Goal: Information Seeking & Learning: Find specific fact

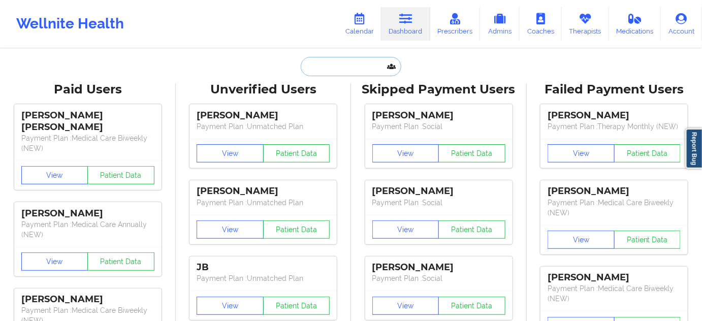
click at [330, 71] on input "text" at bounding box center [351, 66] width 101 height 19
paste input "[EMAIL_ADDRESS][DOMAIN_NAME]"
type input "[EMAIL_ADDRESS][DOMAIN_NAME]"
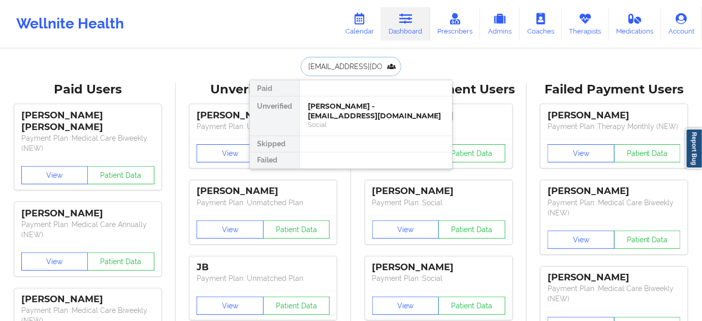
scroll to position [0, 14]
click at [337, 114] on div "[PERSON_NAME] - [EMAIL_ADDRESS][DOMAIN_NAME]" at bounding box center [376, 111] width 136 height 19
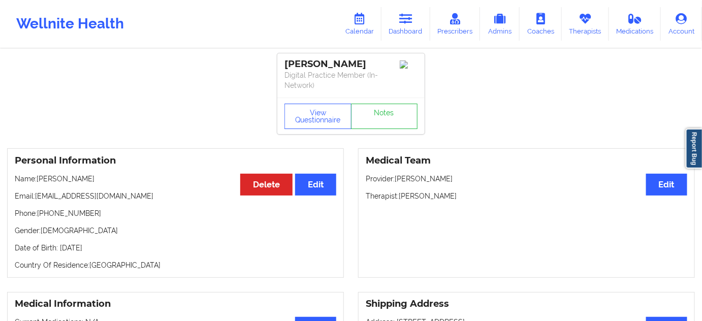
drag, startPoint x: 400, startPoint y: 197, endPoint x: 484, endPoint y: 200, distance: 84.8
click at [484, 200] on p "Therapist: [PERSON_NAME]" at bounding box center [525, 196] width 321 height 10
copy p "[PERSON_NAME]"
click at [398, 109] on link "Notes" at bounding box center [384, 116] width 67 height 25
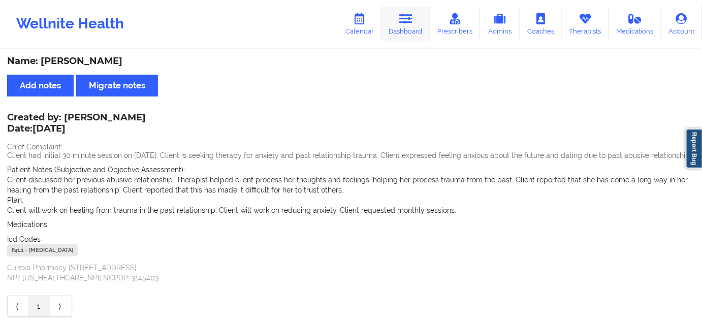
click at [416, 25] on link "Dashboard" at bounding box center [405, 24] width 49 height 34
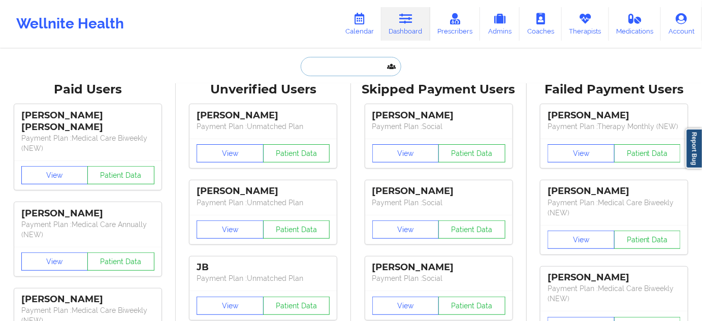
click at [355, 72] on input "text" at bounding box center [351, 66] width 101 height 19
type input "s"
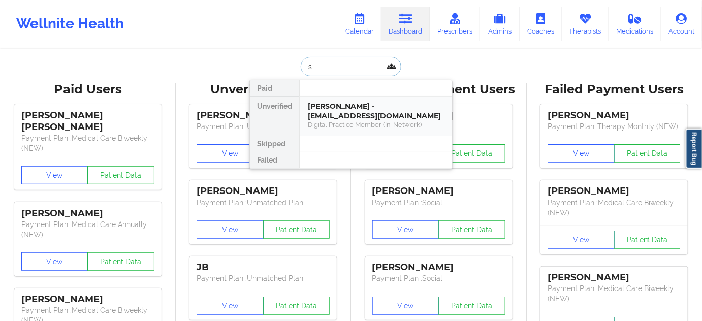
click at [338, 109] on div "[PERSON_NAME] - [EMAIL_ADDRESS][DOMAIN_NAME]" at bounding box center [376, 111] width 136 height 19
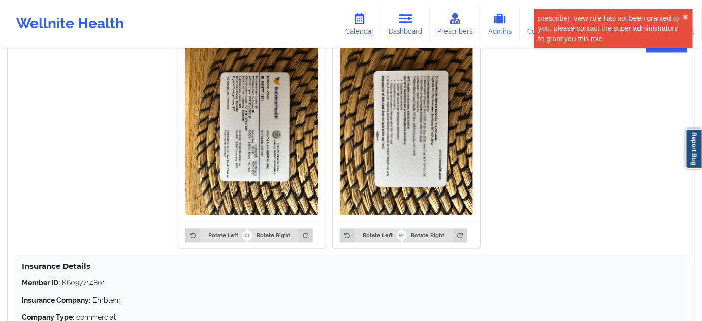
scroll to position [748, 0]
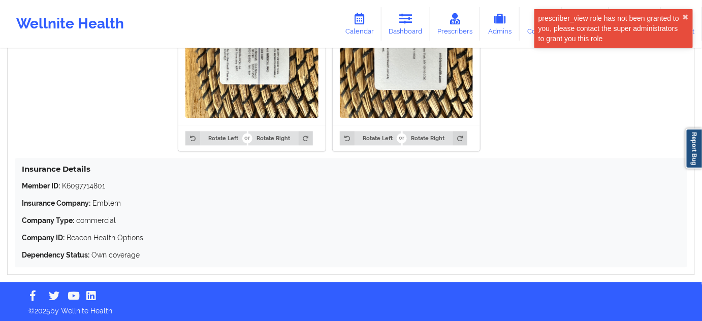
click at [81, 185] on p "Member ID: K6097714801" at bounding box center [351, 186] width 658 height 10
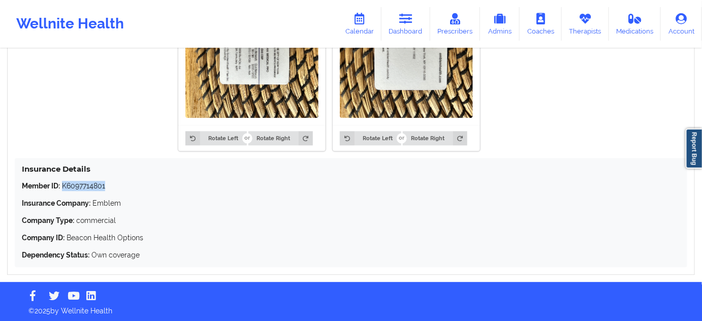
click at [81, 185] on p "Member ID: K6097714801" at bounding box center [351, 186] width 658 height 10
copy p "K6097714801"
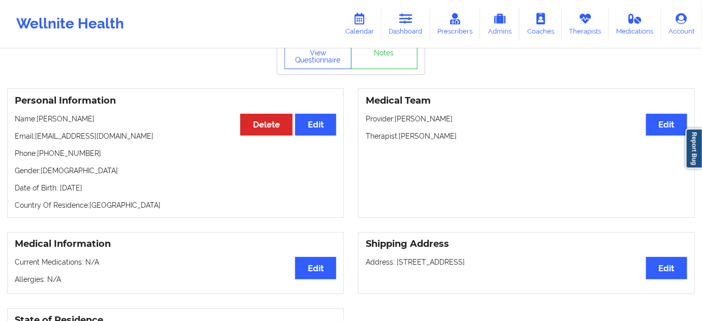
scroll to position [0, 0]
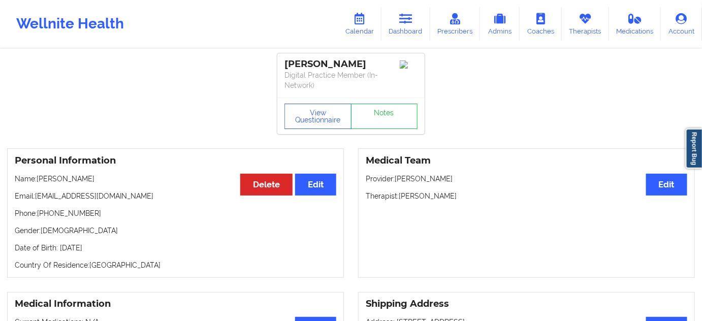
click at [335, 63] on div "[PERSON_NAME]" at bounding box center [350, 64] width 133 height 12
copy div "[PERSON_NAME]"
click at [303, 58] on div "[PERSON_NAME]" at bounding box center [350, 64] width 133 height 12
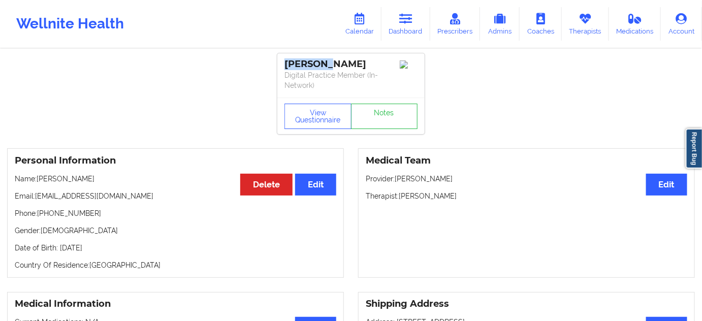
copy div "[PERSON_NAME]"
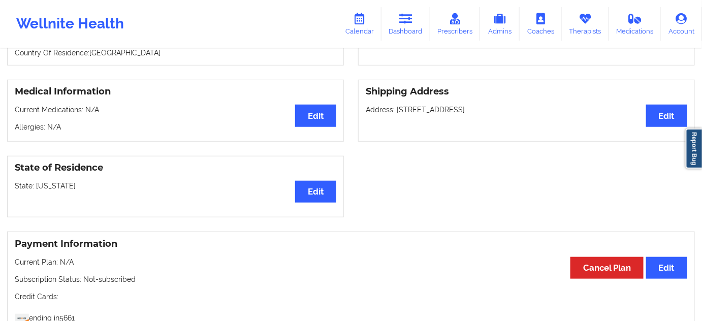
scroll to position [215, 0]
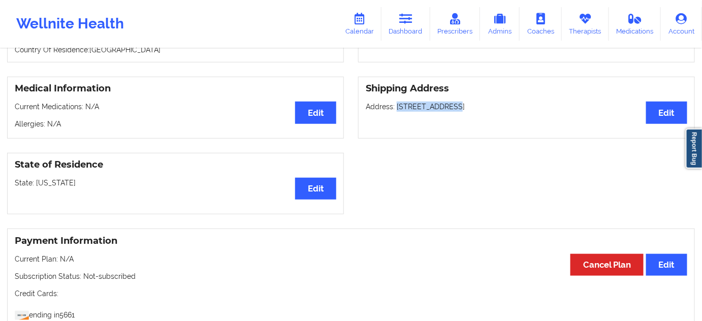
drag, startPoint x: 396, startPoint y: 105, endPoint x: 444, endPoint y: 104, distance: 47.2
click at [444, 104] on p "Address: [STREET_ADDRESS]" at bounding box center [525, 107] width 321 height 10
copy p "[STREET_ADDRESS]"
click at [452, 102] on p "Address: [STREET_ADDRESS]" at bounding box center [525, 107] width 321 height 10
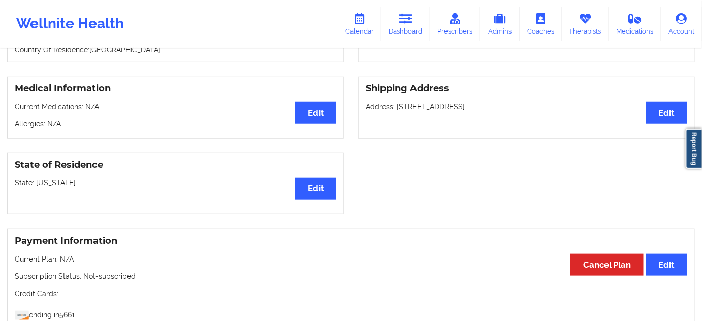
copy p "[GEOGRAPHIC_DATA]"
click at [492, 104] on p "Address: [STREET_ADDRESS]" at bounding box center [525, 107] width 321 height 10
copy p "11214"
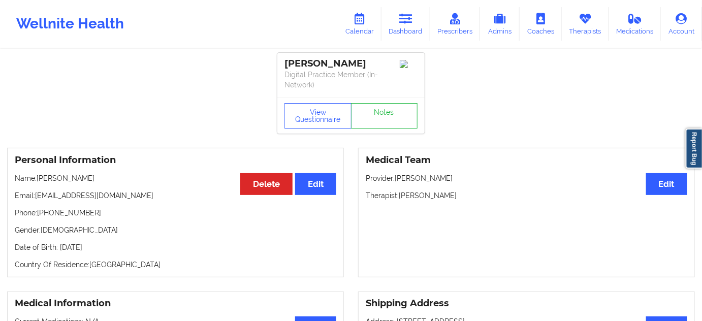
scroll to position [0, 0]
click at [381, 115] on link "Notes" at bounding box center [384, 116] width 67 height 25
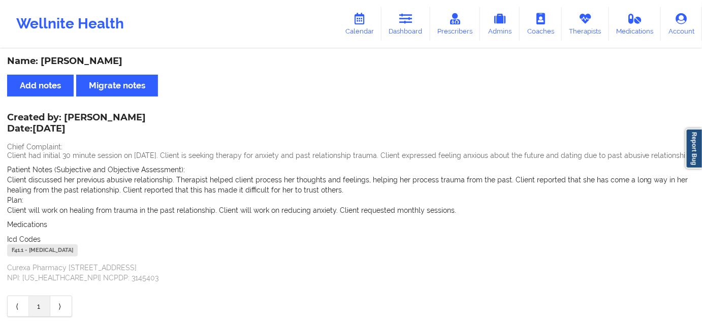
click at [18, 250] on div "F41.1 - [MEDICAL_DATA]" at bounding box center [42, 250] width 71 height 12
copy div "F41.1"
click at [398, 23] on link "Dashboard" at bounding box center [405, 24] width 49 height 34
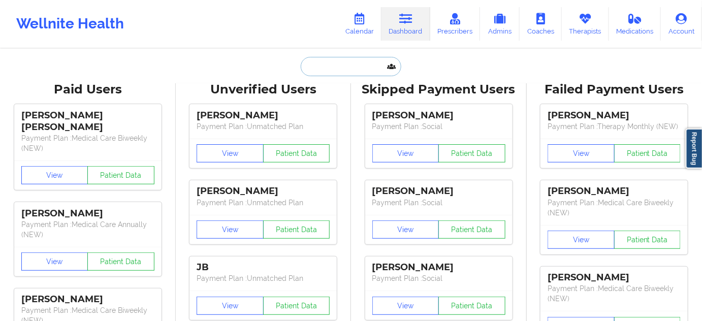
click at [338, 66] on input "text" at bounding box center [351, 66] width 101 height 19
paste input "[EMAIL_ADDRESS][DOMAIN_NAME],"
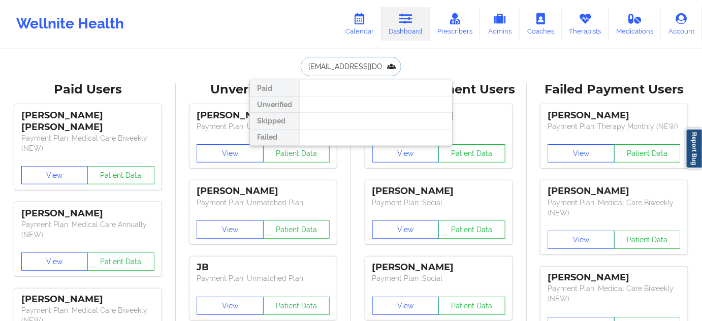
type input "[EMAIL_ADDRESS][DOMAIN_NAME]"
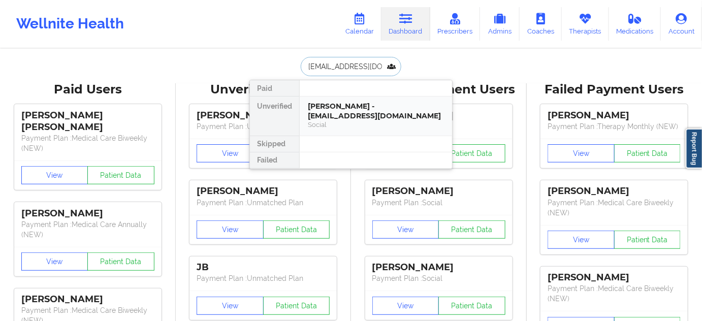
click at [343, 107] on div "[PERSON_NAME] - [EMAIL_ADDRESS][DOMAIN_NAME]" at bounding box center [376, 111] width 136 height 19
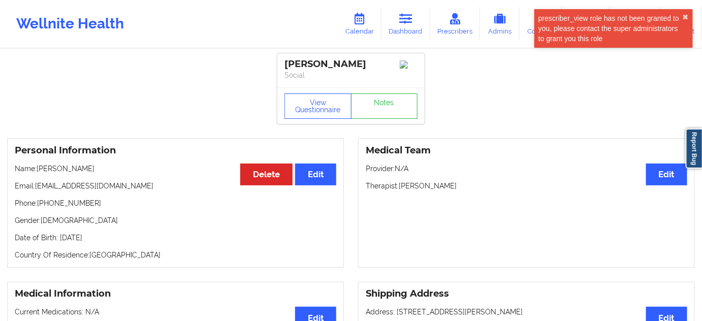
click at [330, 66] on div "[PERSON_NAME]" at bounding box center [350, 64] width 133 height 12
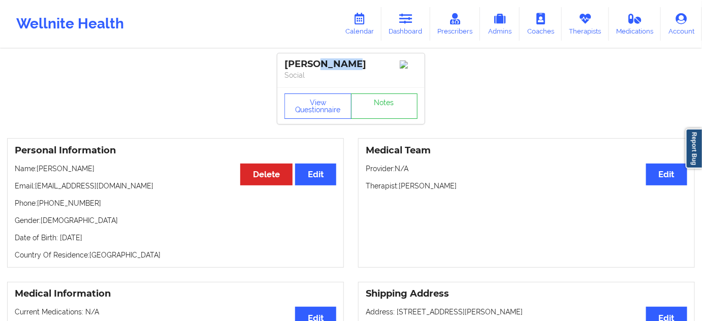
copy div "[DEMOGRAPHIC_DATA]"
click at [436, 188] on p "Therapist: [PERSON_NAME]" at bounding box center [525, 186] width 321 height 10
copy p "Zapatha"
drag, startPoint x: 331, startPoint y: 63, endPoint x: 276, endPoint y: 60, distance: 55.4
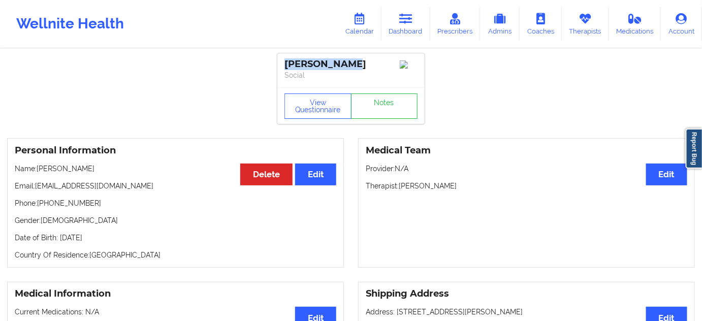
click at [280, 62] on div "[PERSON_NAME] Social" at bounding box center [350, 70] width 147 height 34
click at [390, 122] on div "View Questionnaire Notes" at bounding box center [350, 105] width 147 height 37
click at [391, 111] on link "Notes" at bounding box center [384, 105] width 67 height 25
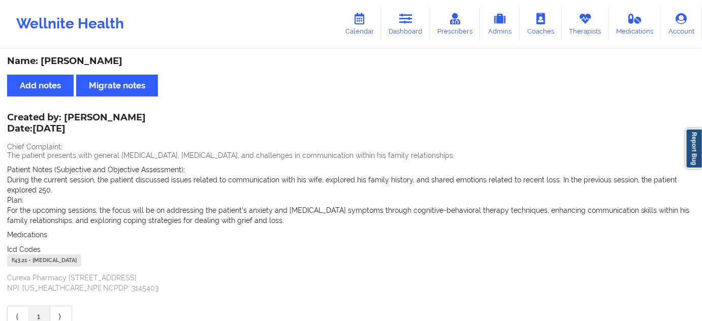
click at [23, 263] on div "F43.21 - [MEDICAL_DATA]" at bounding box center [44, 260] width 74 height 12
click at [24, 263] on div "F43.21 - [MEDICAL_DATA]" at bounding box center [44, 260] width 74 height 12
drag, startPoint x: 417, startPoint y: 23, endPoint x: 403, endPoint y: 42, distance: 22.8
click at [417, 24] on link "Dashboard" at bounding box center [405, 24] width 49 height 34
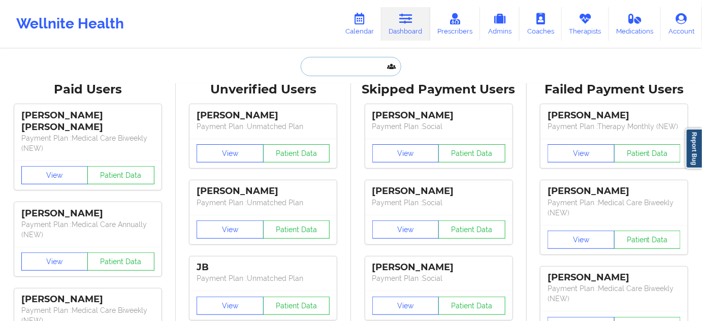
click at [336, 74] on input "text" at bounding box center [351, 66] width 101 height 19
paste input "[EMAIL_ADDRESS][DOMAIN_NAME]"
type input "[EMAIL_ADDRESS][DOMAIN_NAME]"
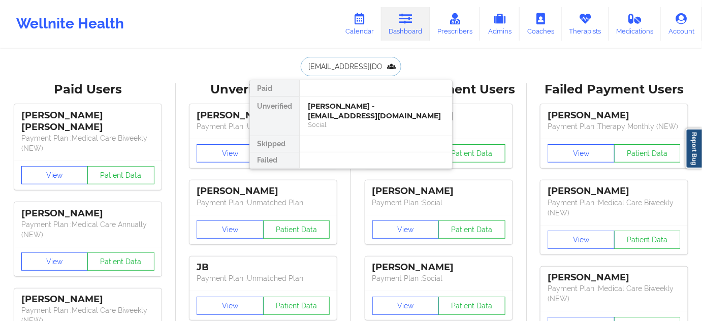
click at [337, 103] on div "[PERSON_NAME] - [EMAIL_ADDRESS][DOMAIN_NAME]" at bounding box center [376, 111] width 136 height 19
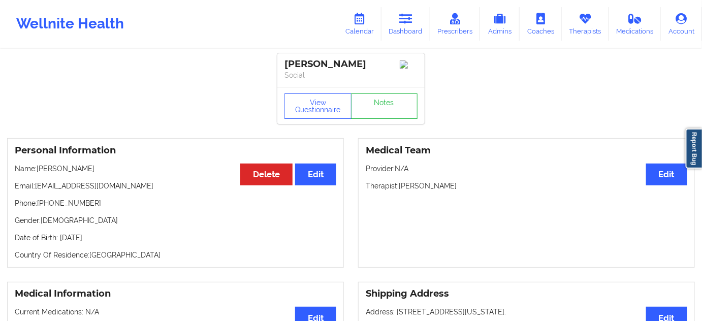
drag, startPoint x: 374, startPoint y: 67, endPoint x: 284, endPoint y: 56, distance: 89.9
click at [284, 56] on div "[PERSON_NAME] Social" at bounding box center [350, 70] width 147 height 34
click at [403, 108] on link "Notes" at bounding box center [384, 105] width 67 height 25
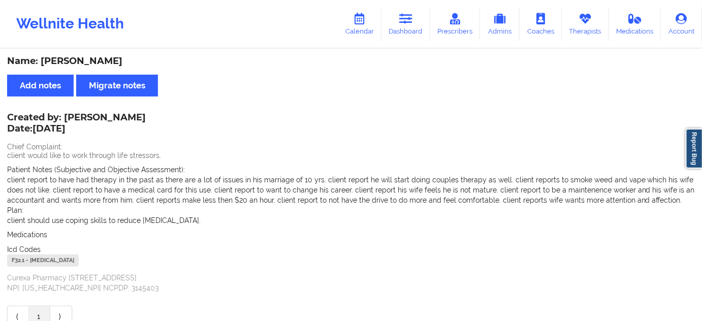
click at [18, 262] on div "F32.1 - [MEDICAL_DATA]" at bounding box center [43, 260] width 72 height 12
click at [422, 24] on link "Dashboard" at bounding box center [405, 24] width 49 height 34
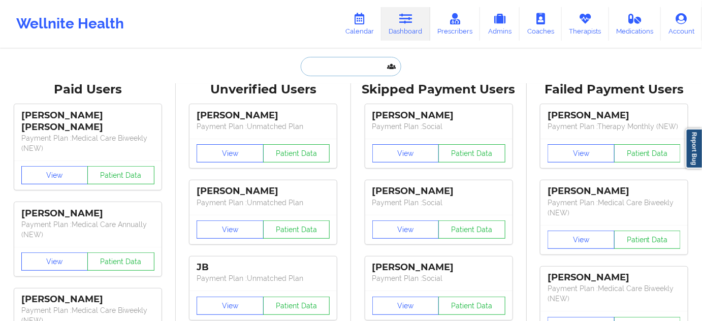
click at [368, 65] on input "text" at bounding box center [351, 66] width 101 height 19
paste input "[EMAIL_ADDRESS][DOMAIN_NAME]"
type input "[EMAIL_ADDRESS][DOMAIN_NAME]"
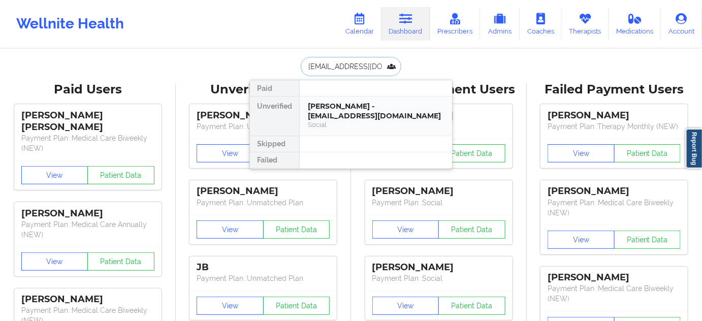
click at [325, 120] on div "Social" at bounding box center [376, 124] width 136 height 9
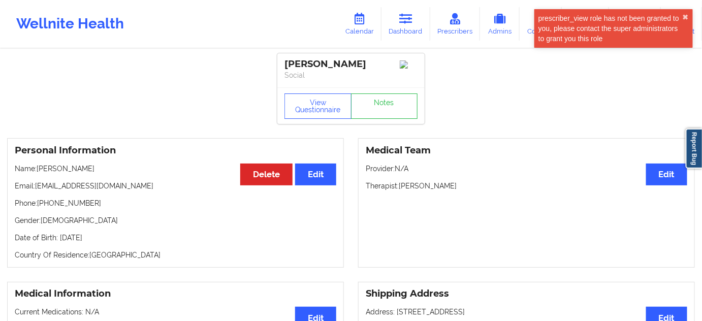
click at [341, 66] on div "[PERSON_NAME]" at bounding box center [350, 64] width 133 height 12
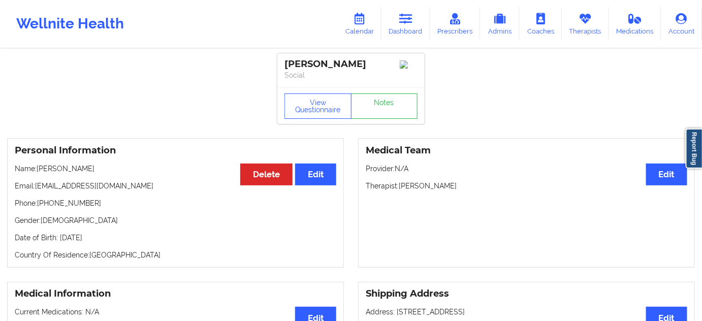
click at [65, 206] on p "Phone: [PHONE_NUMBER]" at bounding box center [175, 203] width 321 height 10
click at [60, 208] on p "Phone: [PHONE_NUMBER]" at bounding box center [175, 203] width 321 height 10
click at [436, 191] on p "Therapist: [PERSON_NAME]" at bounding box center [525, 186] width 321 height 10
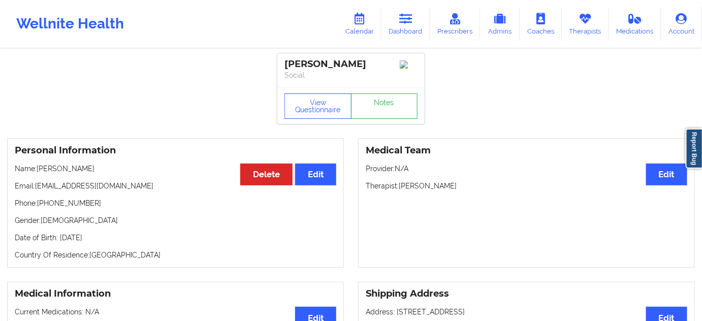
click at [436, 191] on p "Therapist: [PERSON_NAME]" at bounding box center [525, 186] width 321 height 10
drag, startPoint x: 284, startPoint y: 63, endPoint x: 367, endPoint y: 59, distance: 82.8
click at [367, 59] on div "[PERSON_NAME]" at bounding box center [350, 64] width 133 height 12
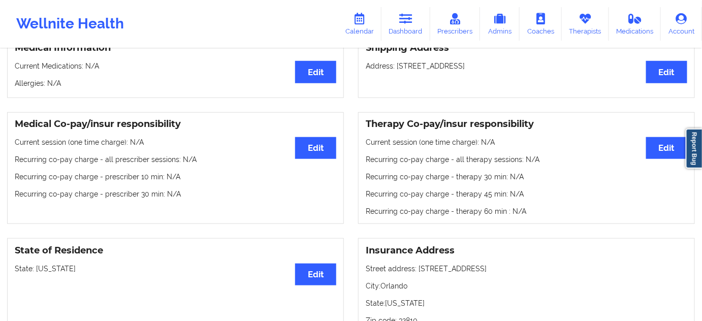
scroll to position [307, 0]
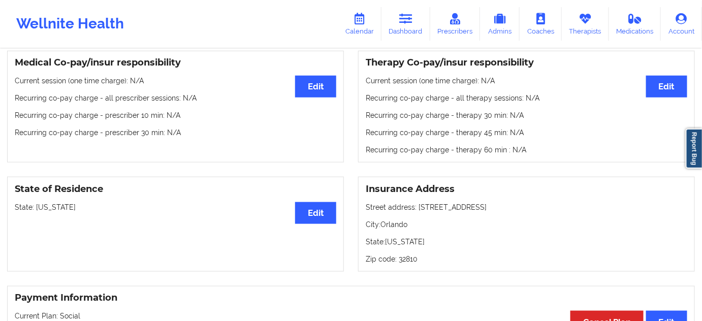
drag, startPoint x: 416, startPoint y: 212, endPoint x: 524, endPoint y: 205, distance: 107.9
click at [524, 205] on p "Street address: [STREET_ADDRESS]" at bounding box center [525, 207] width 321 height 10
click at [396, 227] on p "City: [GEOGRAPHIC_DATA]" at bounding box center [525, 224] width 321 height 10
click at [401, 262] on p "Zip code: 32810" at bounding box center [525, 259] width 321 height 10
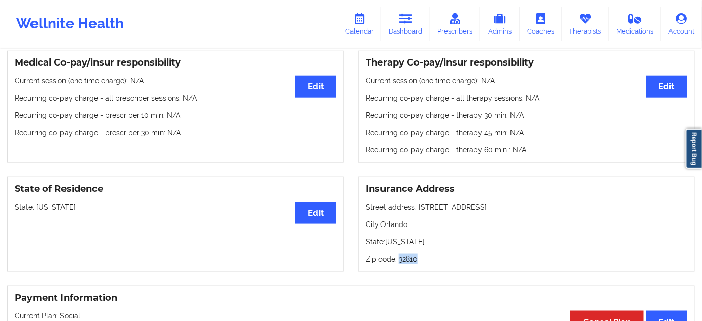
click at [401, 262] on p "Zip code: 32810" at bounding box center [525, 259] width 321 height 10
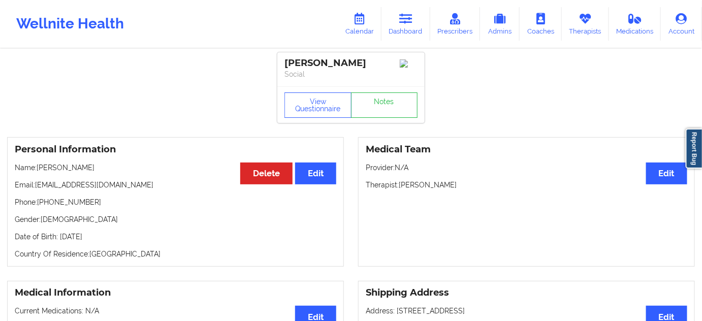
scroll to position [0, 0]
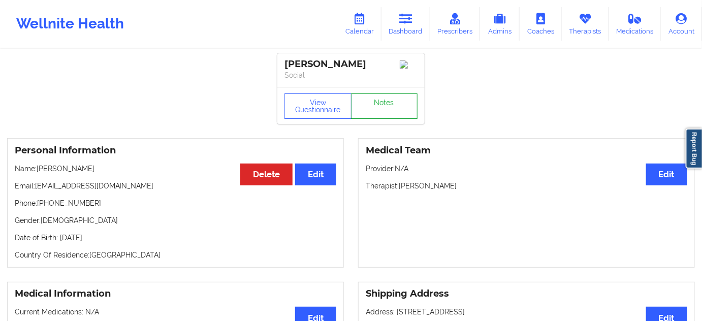
click at [375, 111] on link "Notes" at bounding box center [384, 105] width 67 height 25
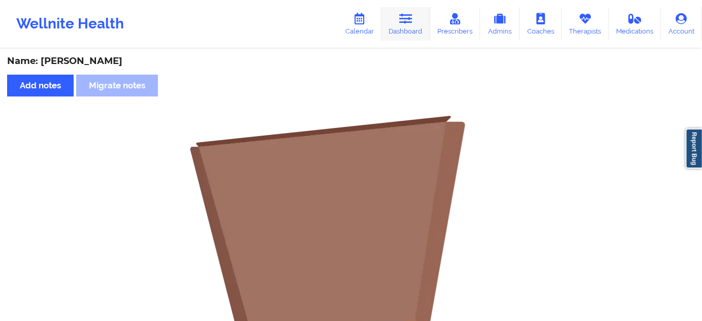
click at [409, 32] on link "Dashboard" at bounding box center [405, 24] width 49 height 34
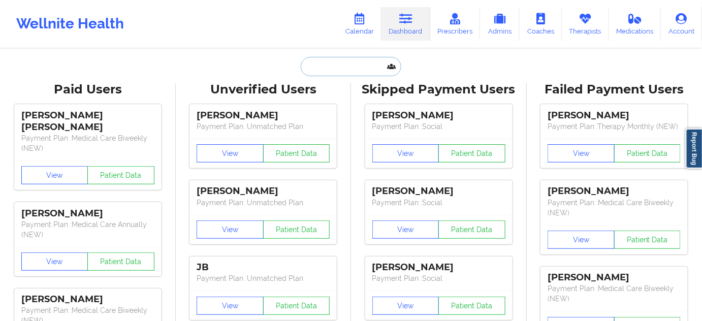
drag, startPoint x: 409, startPoint y: 33, endPoint x: 371, endPoint y: 73, distance: 54.6
click at [371, 73] on input "text" at bounding box center [351, 66] width 101 height 19
paste input "[EMAIL_ADDRESS][DOMAIN_NAME]"
type input "[EMAIL_ADDRESS][DOMAIN_NAME]"
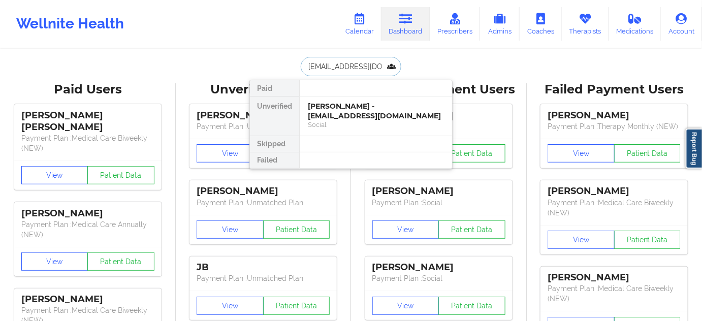
click at [343, 116] on div "[PERSON_NAME] - [EMAIL_ADDRESS][DOMAIN_NAME]" at bounding box center [376, 111] width 136 height 19
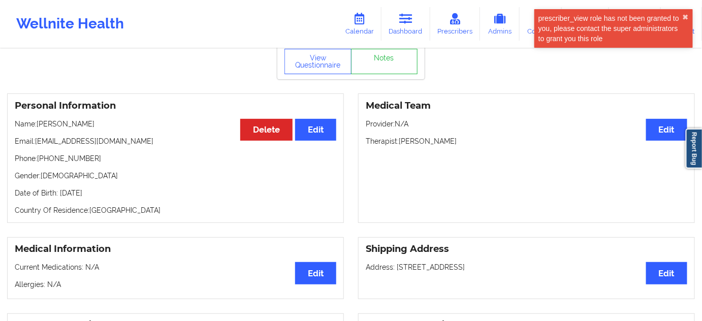
scroll to position [61, 0]
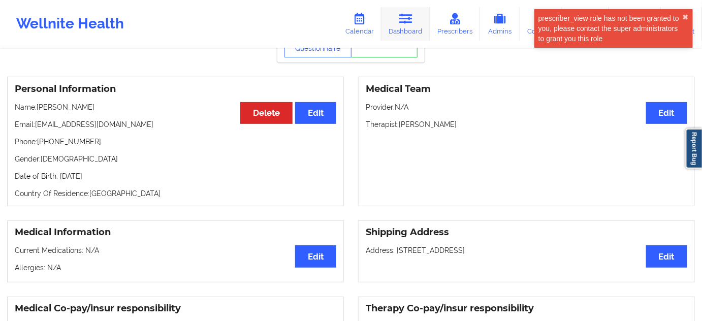
click at [423, 29] on link "Dashboard" at bounding box center [405, 24] width 49 height 34
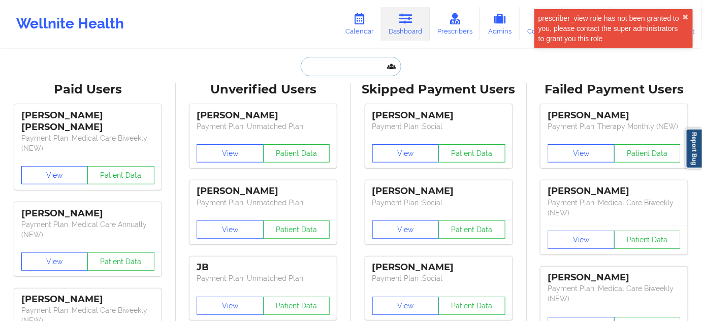
click at [349, 60] on input "text" at bounding box center [351, 66] width 101 height 19
paste input "[EMAIL_ADDRESS][DOMAIN_NAME]"
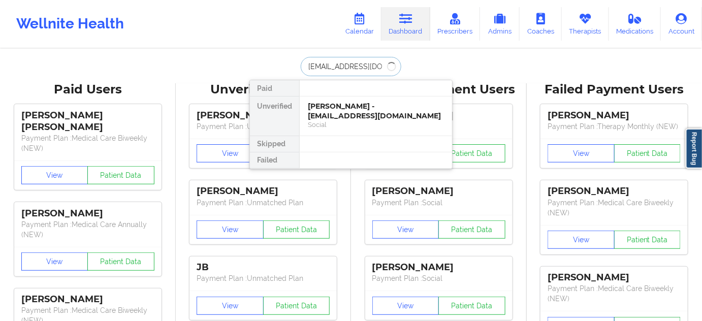
type input "[EMAIL_ADDRESS][DOMAIN_NAME]"
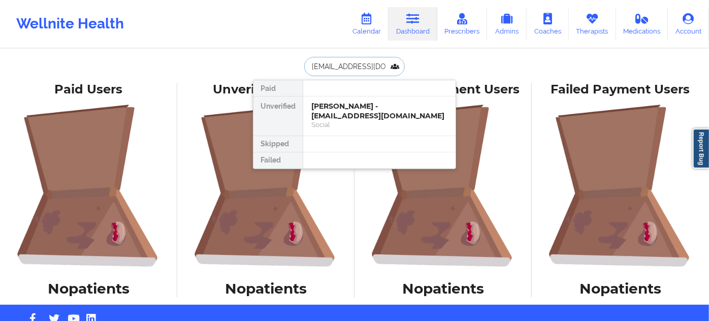
click at [387, 60] on input "[EMAIL_ADDRESS][DOMAIN_NAME]" at bounding box center [354, 66] width 101 height 19
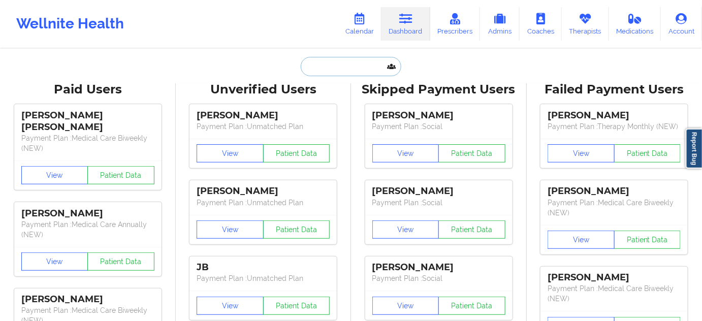
click at [376, 71] on input "text" at bounding box center [351, 66] width 101 height 19
paste input "[EMAIL_ADDRESS][DOMAIN_NAME]"
type input "[EMAIL_ADDRESS][DOMAIN_NAME]"
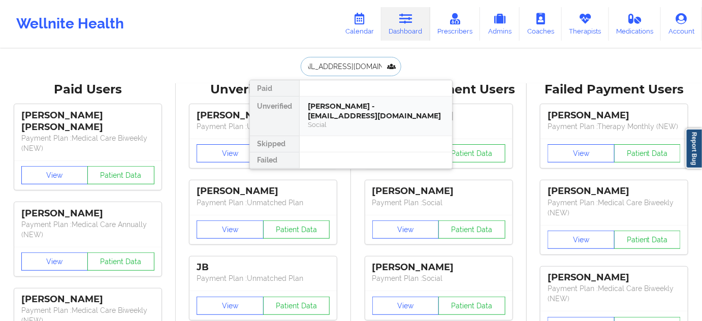
click at [336, 109] on div "Ann Zakaluk - annabellezakaluk@gmail.com" at bounding box center [376, 111] width 136 height 19
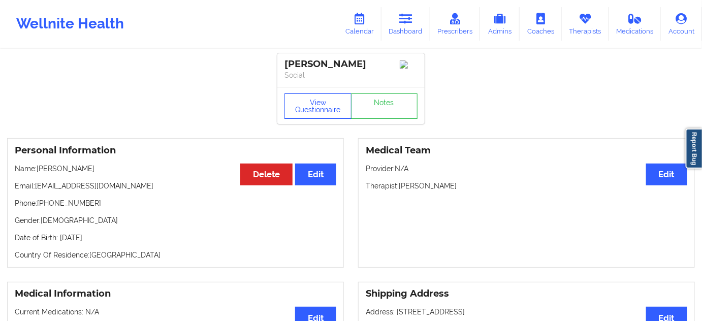
click at [317, 106] on button "View Questionnaire" at bounding box center [317, 105] width 67 height 25
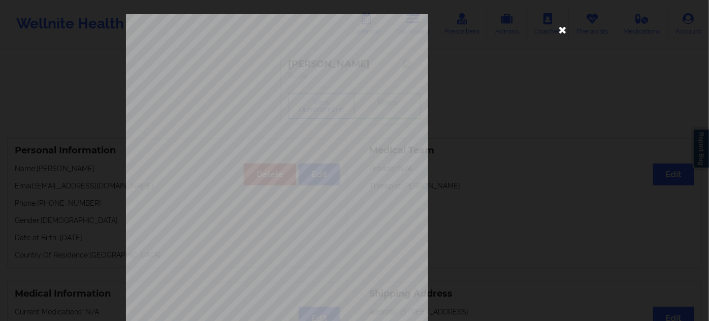
click at [559, 28] on icon at bounding box center [562, 29] width 16 height 16
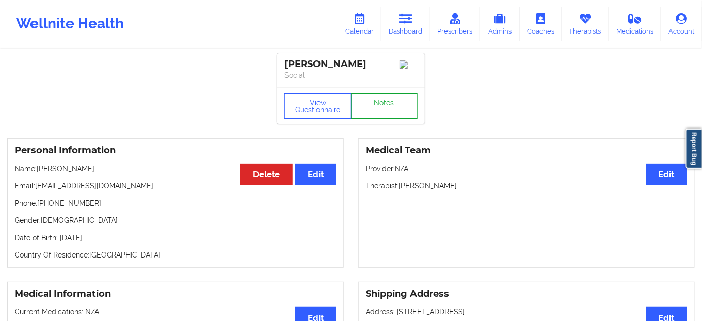
click at [392, 114] on link "Notes" at bounding box center [384, 105] width 67 height 25
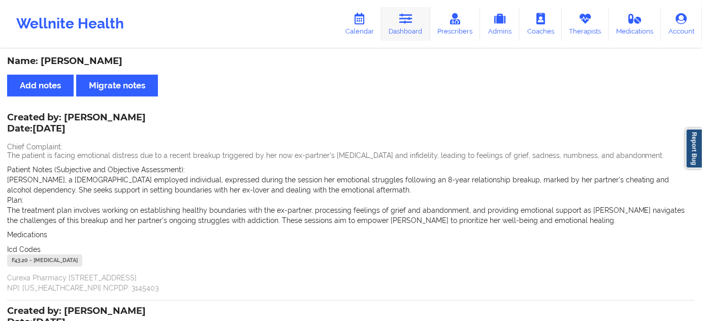
click at [405, 24] on link "Dashboard" at bounding box center [405, 24] width 49 height 34
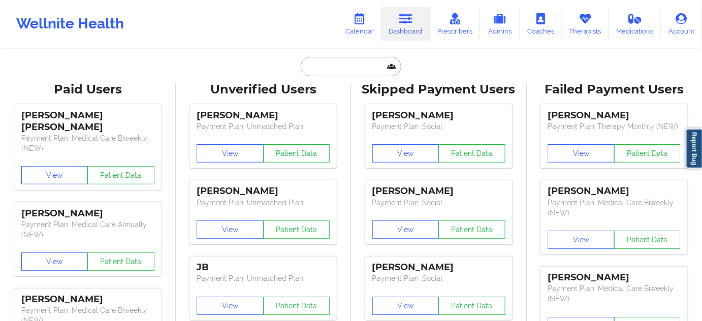
click at [334, 74] on input "text" at bounding box center [351, 66] width 101 height 19
type input "q"
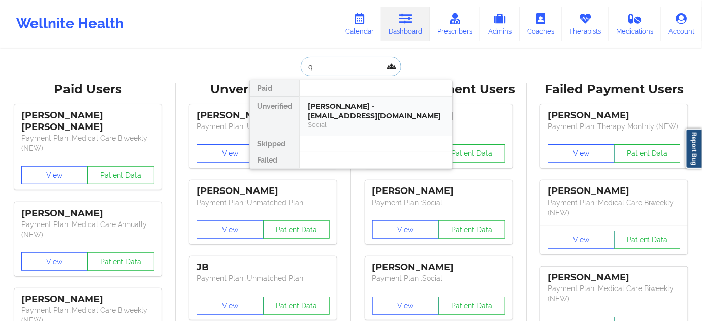
click at [340, 115] on div "Ann Zakaluk - annabellezakaluk@gmail.com" at bounding box center [376, 111] width 136 height 19
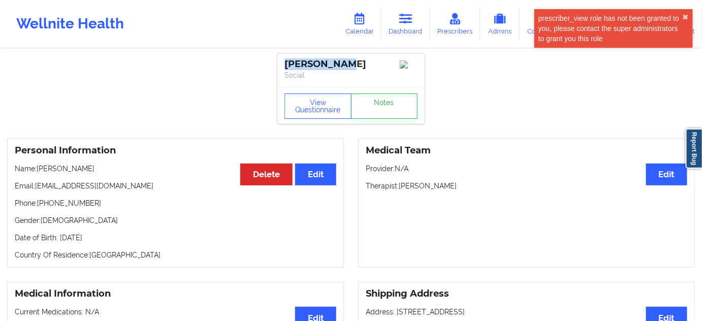
drag, startPoint x: 347, startPoint y: 63, endPoint x: 283, endPoint y: 69, distance: 64.2
click at [283, 69] on div "Ann Zakaluk Social" at bounding box center [350, 70] width 147 height 34
copy div "Ann Zakaluk"
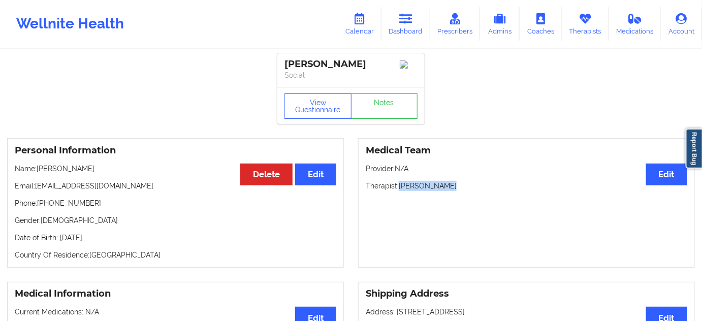
drag, startPoint x: 399, startPoint y: 191, endPoint x: 468, endPoint y: 195, distance: 68.7
click at [459, 189] on p "Therapist: Jasmine Scott" at bounding box center [525, 186] width 321 height 10
copy p "Jasmine Scott"
click at [379, 109] on link "Notes" at bounding box center [384, 105] width 67 height 25
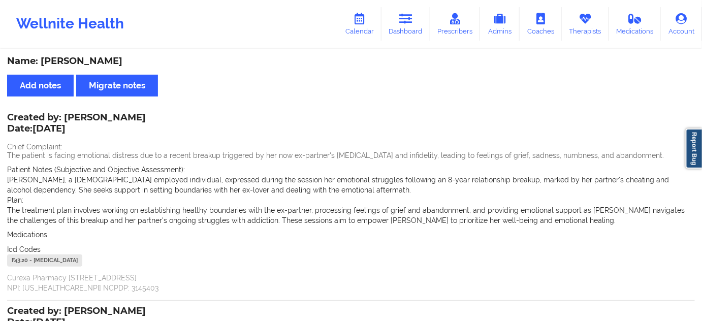
click at [15, 262] on div "F43.20 - Adjustment Disorder, Unspecified" at bounding box center [44, 260] width 75 height 12
copy div "F43.20"
click at [399, 32] on link "Dashboard" at bounding box center [405, 24] width 49 height 34
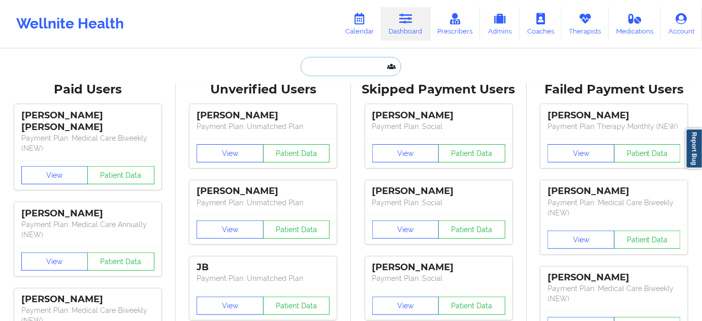
click at [359, 66] on input "text" at bounding box center [351, 66] width 101 height 19
paste input "enriqueztwb@gmail.com"
type input "enriqueztwb@gmail.com"
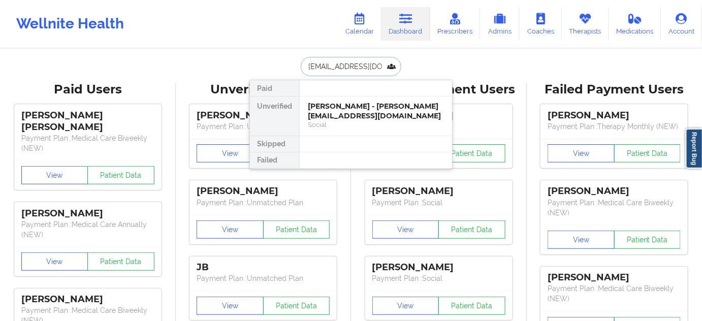
click at [344, 108] on div "LOUIS ALLRED - enriqueztwb@gmail.com" at bounding box center [376, 111] width 136 height 19
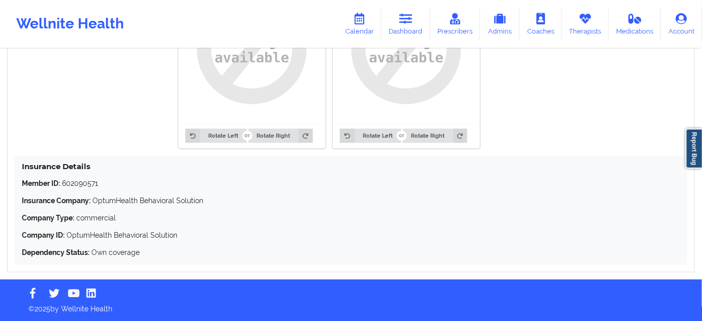
scroll to position [856, 0]
click at [89, 181] on p "Member ID: 602090571" at bounding box center [351, 183] width 658 height 10
copy p "602090571"
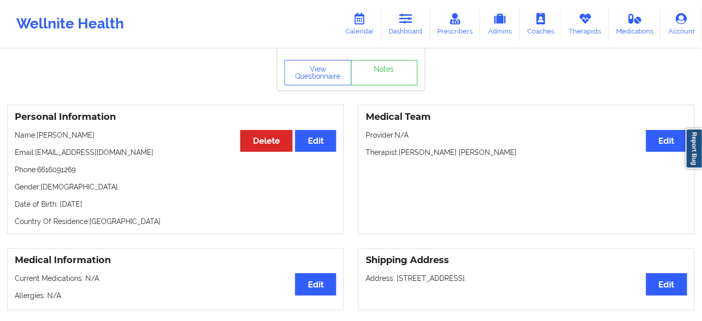
scroll to position [0, 0]
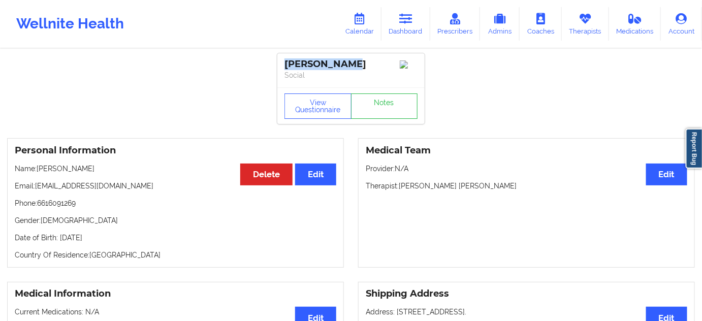
drag, startPoint x: 310, startPoint y: 65, endPoint x: 275, endPoint y: 66, distance: 34.5
copy div "LOUIS ALLRED"
click at [371, 111] on link "Notes" at bounding box center [384, 105] width 67 height 25
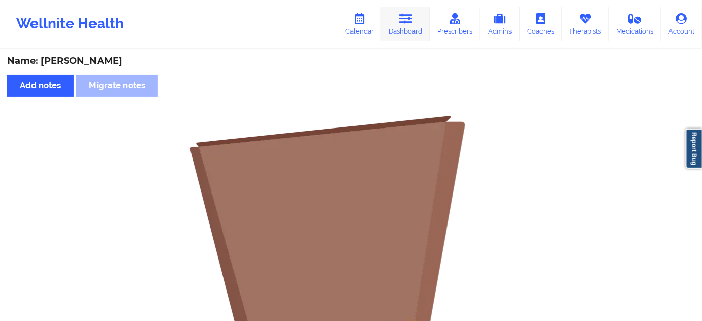
click at [415, 26] on link "Dashboard" at bounding box center [405, 24] width 49 height 34
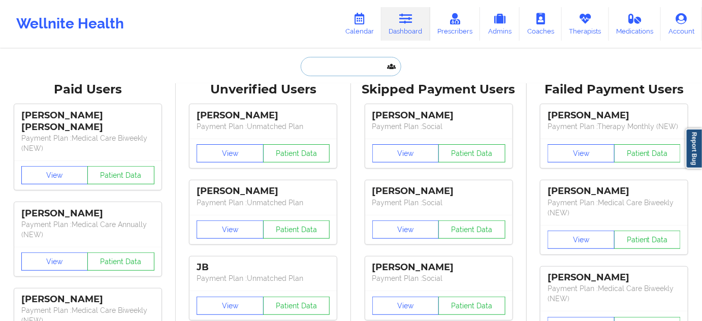
click at [365, 72] on input "text" at bounding box center [351, 66] width 101 height 19
paste input "sgalletta031@gmail.com"
type input "sgalletta031@gmail.com"
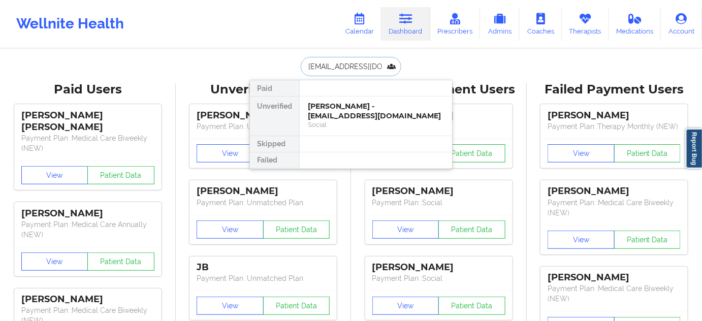
click at [344, 103] on div "Samantha White - sgalletta031@gmail.com" at bounding box center [376, 111] width 136 height 19
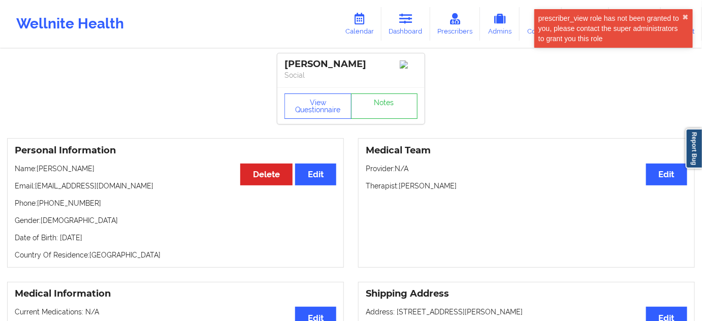
drag, startPoint x: 369, startPoint y: 64, endPoint x: 271, endPoint y: 62, distance: 97.5
copy div "Samantha White"
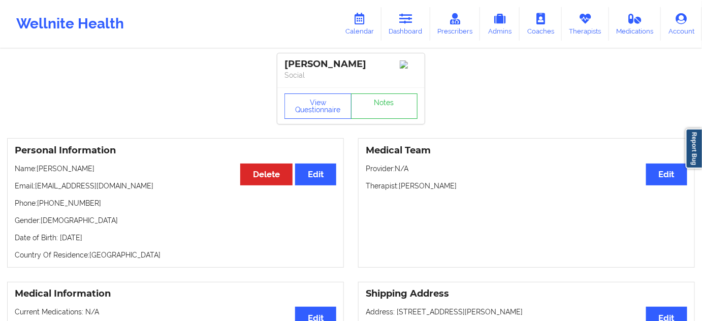
drag, startPoint x: 398, startPoint y: 189, endPoint x: 461, endPoint y: 186, distance: 63.0
click at [461, 186] on p "Therapist: Jennifer Woods" at bounding box center [525, 186] width 321 height 10
copy p "Jennifer Woods"
click at [403, 114] on link "Notes" at bounding box center [384, 105] width 67 height 25
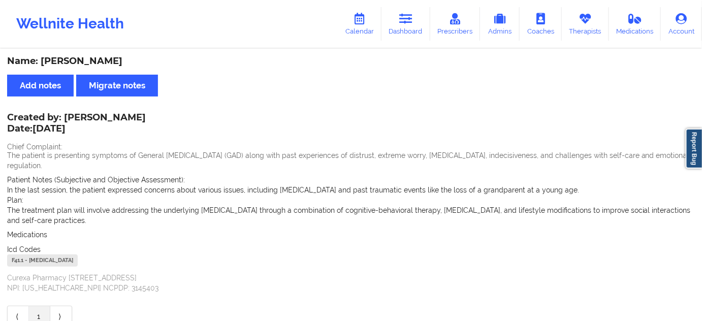
click at [14, 254] on div "F41.1 - [MEDICAL_DATA]" at bounding box center [42, 260] width 71 height 12
copy div "F41.1"
